Goal: Transaction & Acquisition: Purchase product/service

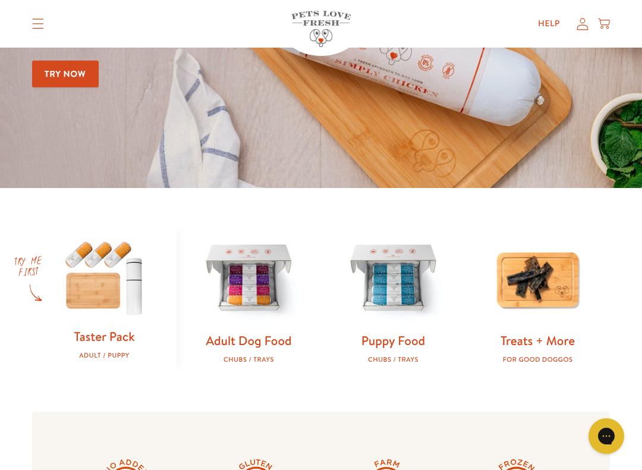
click at [254, 302] on img at bounding box center [249, 279] width 106 height 106
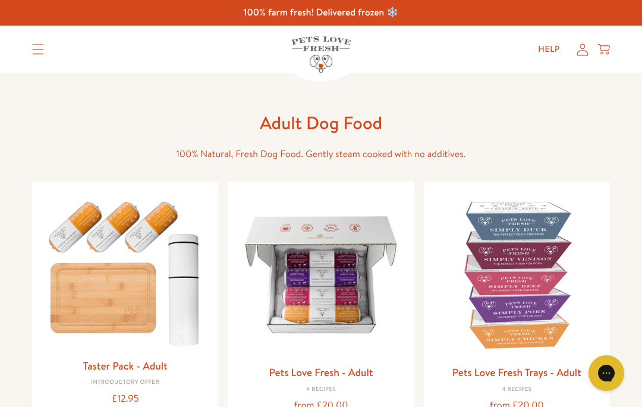
click at [93, 291] on img at bounding box center [125, 271] width 167 height 161
click at [347, 280] on img at bounding box center [320, 274] width 167 height 167
